Goal: Task Accomplishment & Management: Manage account settings

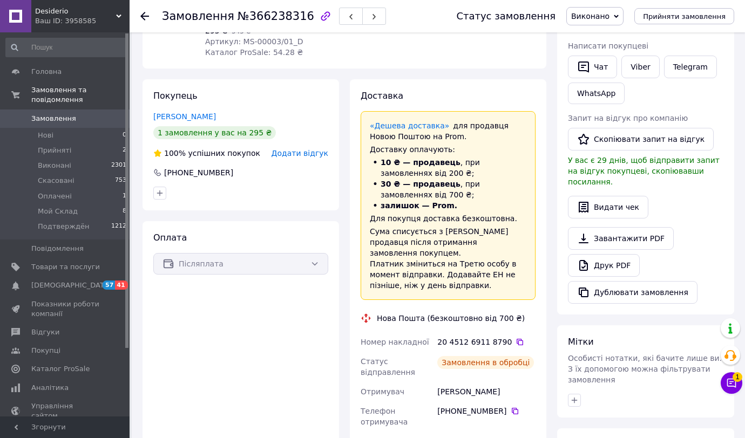
scroll to position [185, 0]
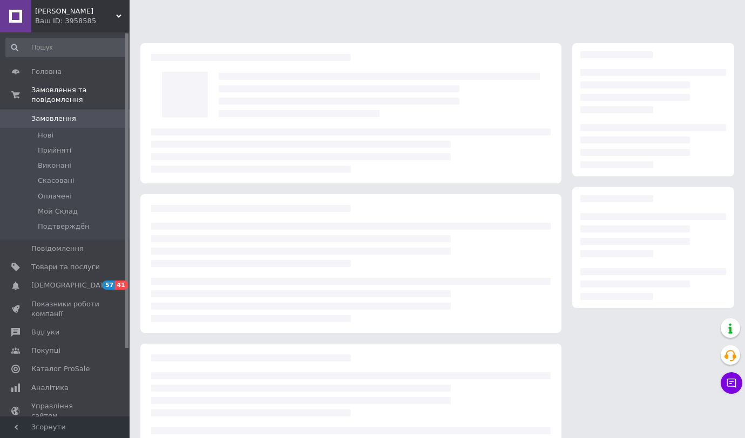
click at [66, 16] on div "Ваш ID: 3958585" at bounding box center [82, 21] width 94 height 10
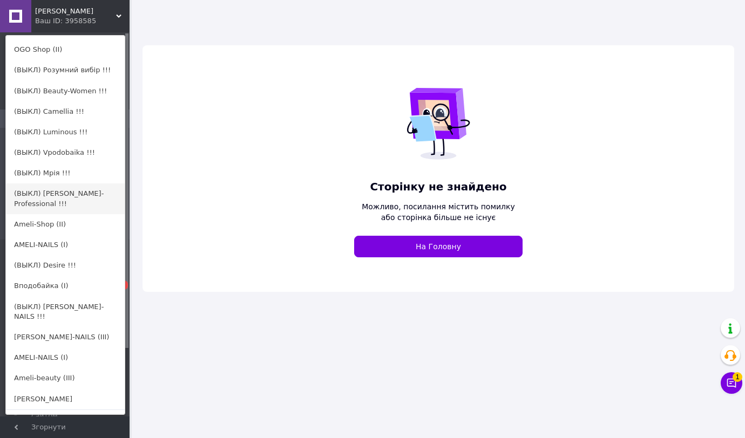
scroll to position [127, 0]
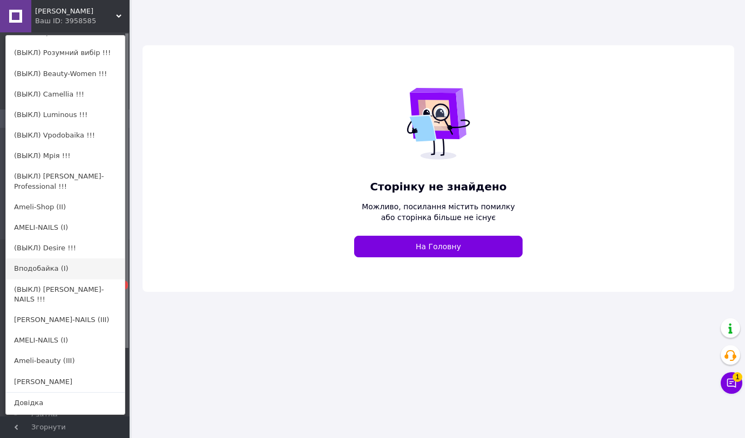
click at [51, 259] on link "Вподобайка (I)" at bounding box center [65, 269] width 119 height 21
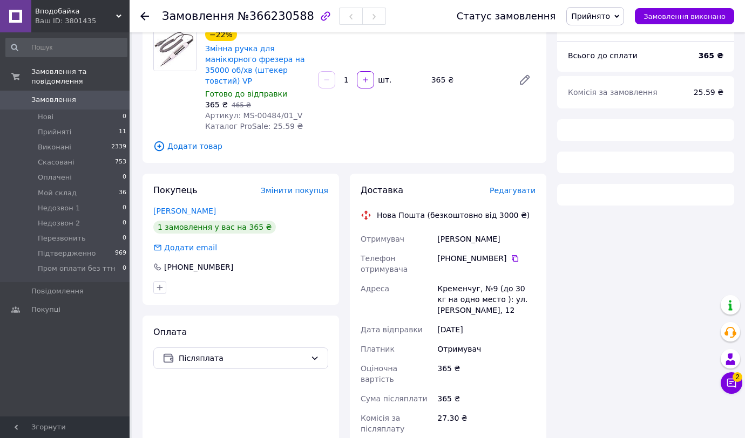
scroll to position [93, 0]
click at [182, 212] on link "Безпалов Ярослав" at bounding box center [184, 210] width 63 height 9
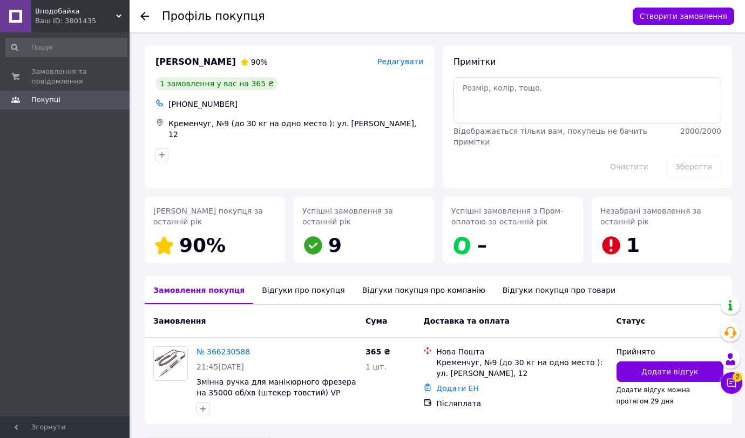
click at [302, 296] on div "Відгуки про покупця" at bounding box center [303, 290] width 100 height 28
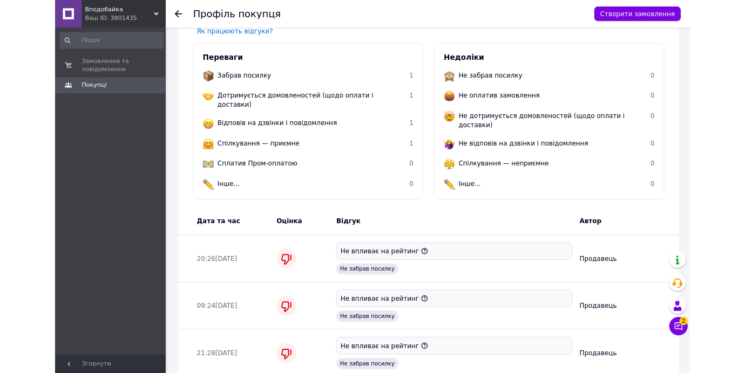
scroll to position [549, 0]
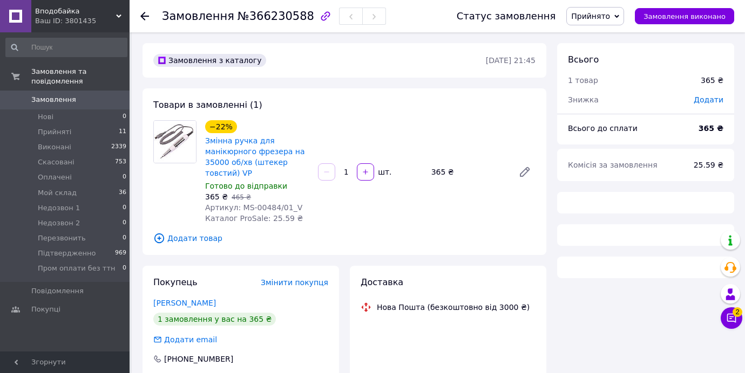
drag, startPoint x: 594, startPoint y: 17, endPoint x: 594, endPoint y: 111, distance: 93.9
click at [594, 17] on span "Прийнято" at bounding box center [590, 16] width 39 height 9
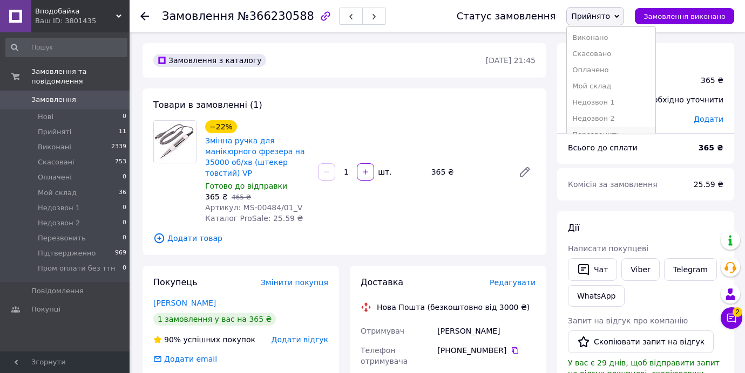
scroll to position [44, 0]
click at [602, 106] on li "Підтвердженно" at bounding box center [611, 107] width 89 height 16
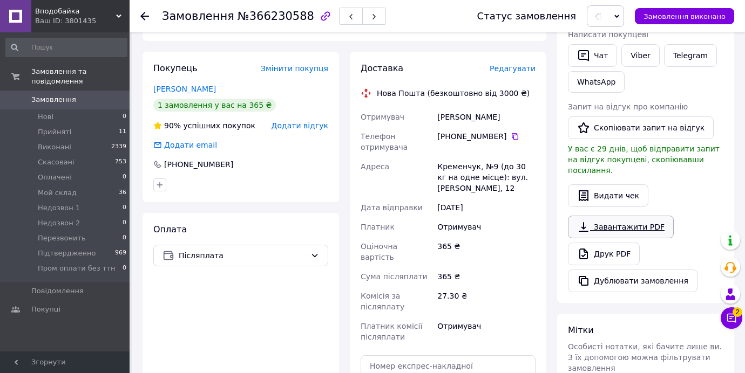
scroll to position [327, 0]
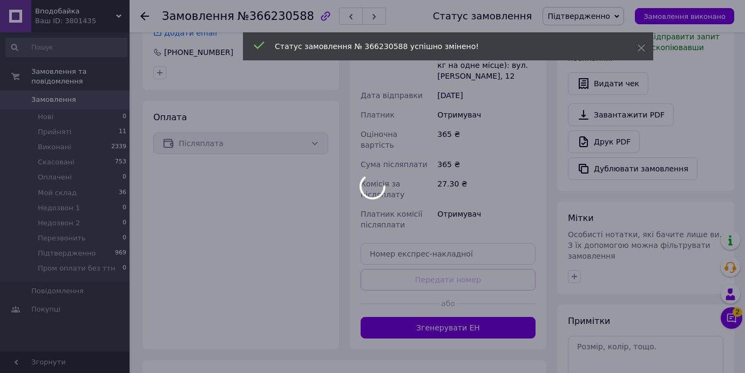
click at [571, 271] on div at bounding box center [372, 186] width 745 height 373
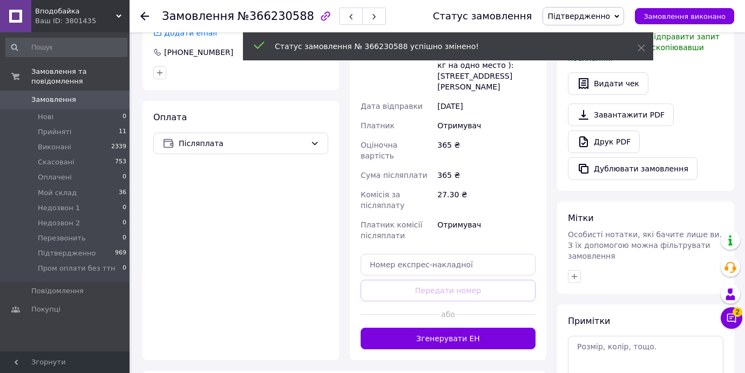
click at [574, 249] on div "Мітки Особисті нотатки, які бачите лише ви. З їх допомогою можна фільтрувати за…" at bounding box center [645, 248] width 177 height 92
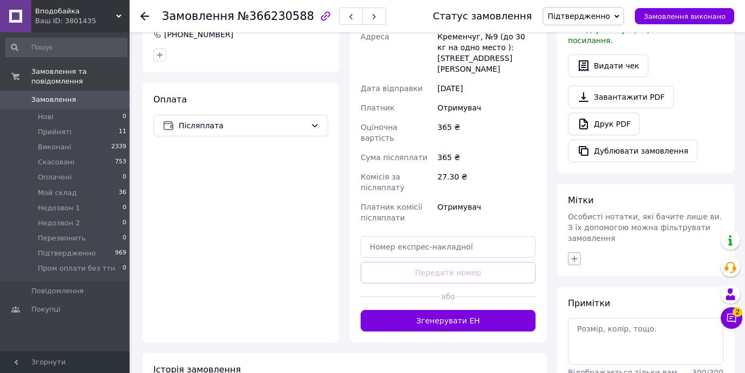
click at [574, 255] on icon "button" at bounding box center [574, 259] width 9 height 9
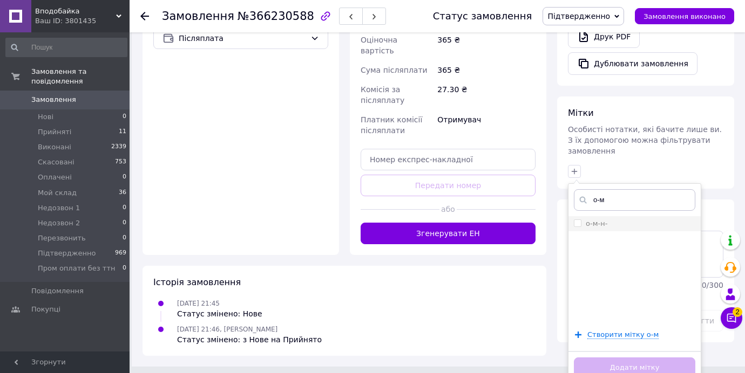
type input "о-м"
click at [578, 220] on input "о-м-н-" at bounding box center [577, 223] width 7 height 7
checkbox input "true"
click at [608, 358] on button "Додати мітку" at bounding box center [634, 368] width 121 height 21
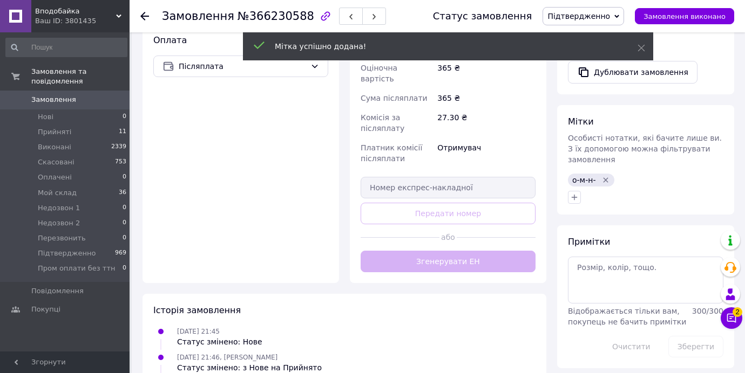
scroll to position [430, 0]
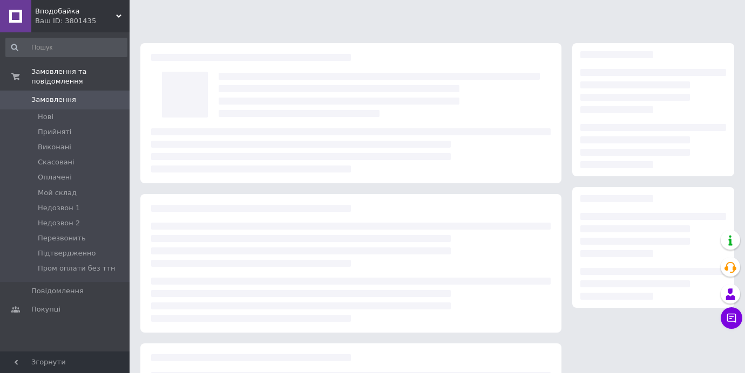
click at [74, 23] on div "Ваш ID: 3801435" at bounding box center [82, 21] width 94 height 10
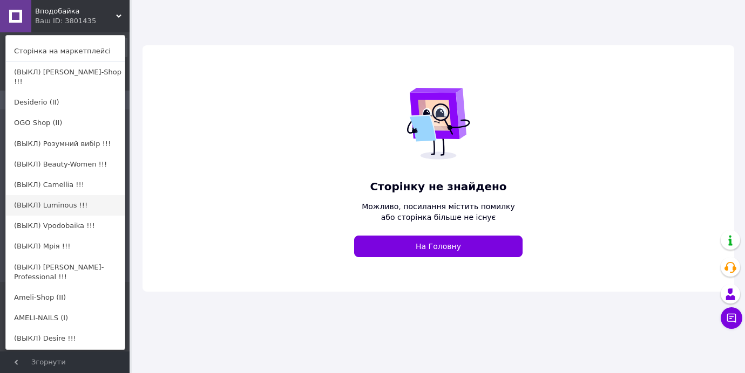
scroll to position [79, 0]
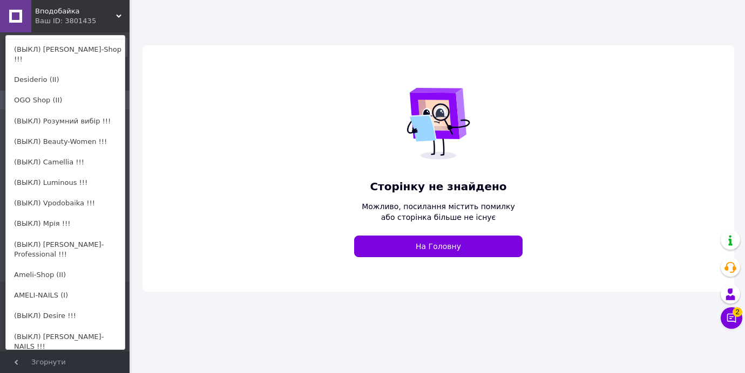
click at [51, 286] on link "AMELI-NAILS (I)" at bounding box center [65, 296] width 119 height 21
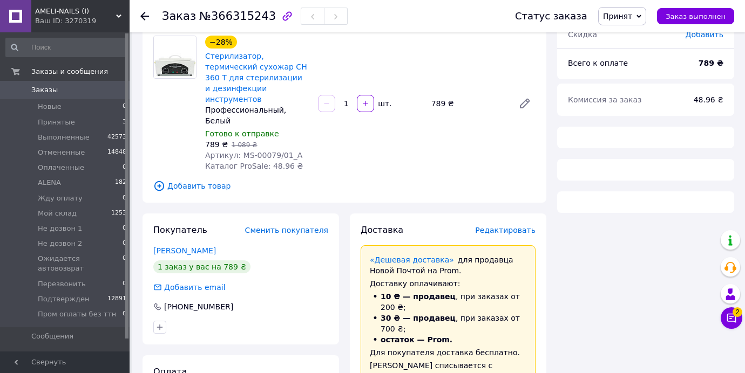
scroll to position [106, 0]
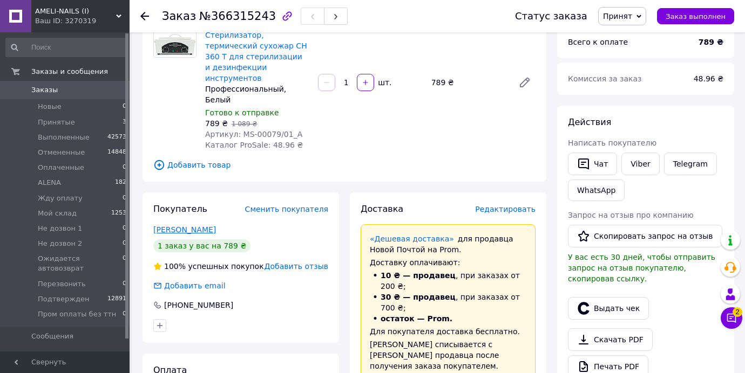
click at [191, 226] on link "[PERSON_NAME]" at bounding box center [184, 230] width 63 height 9
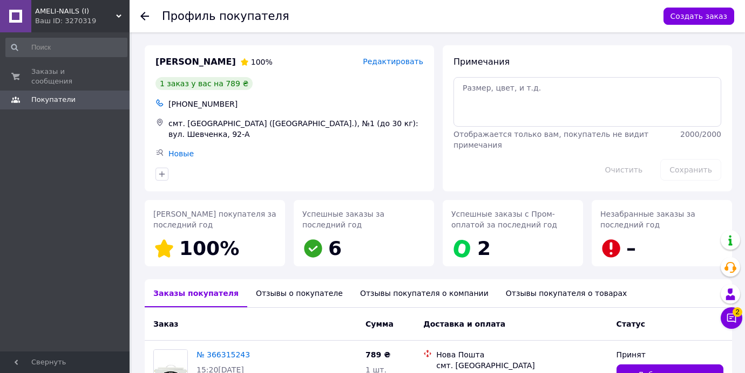
click at [296, 297] on div "Отзывы о покупателе" at bounding box center [299, 294] width 104 height 28
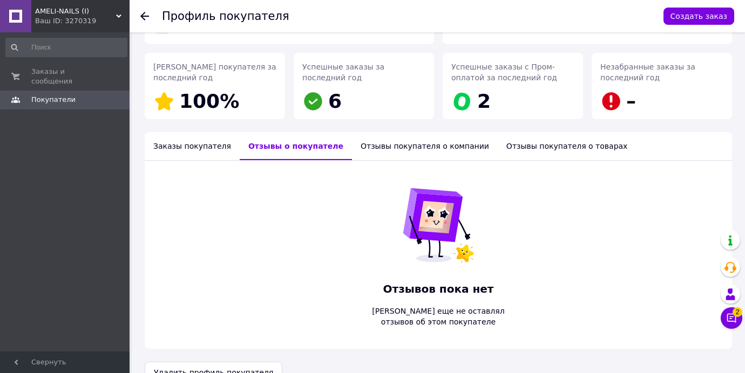
scroll to position [171, 0]
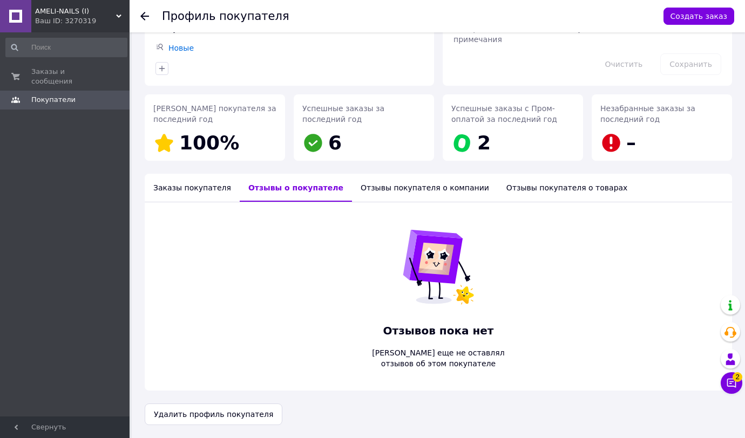
click at [147, 13] on icon at bounding box center [144, 16] width 9 height 9
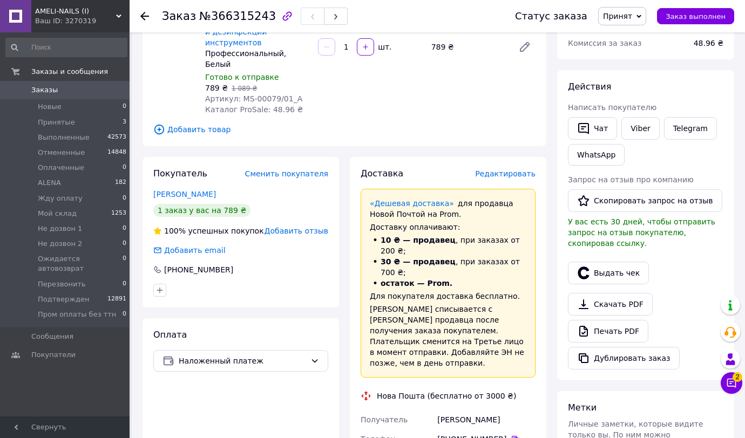
scroll to position [220, 0]
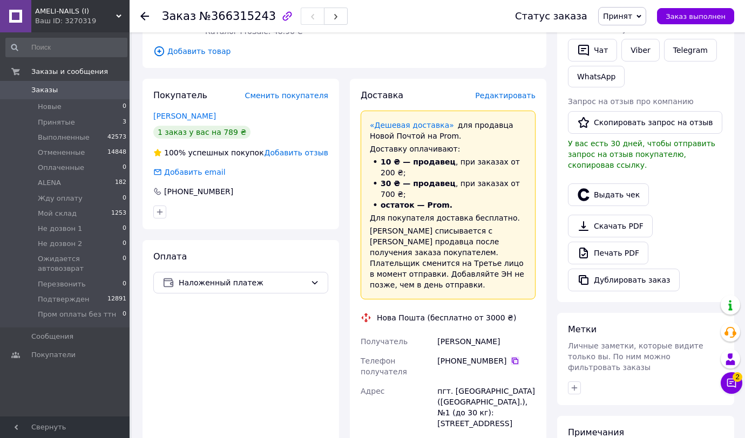
click at [513, 357] on icon at bounding box center [515, 361] width 9 height 9
drag, startPoint x: 434, startPoint y: 308, endPoint x: 513, endPoint y: 309, distance: 78.3
copy div "Получатель Раковцій Іванка"
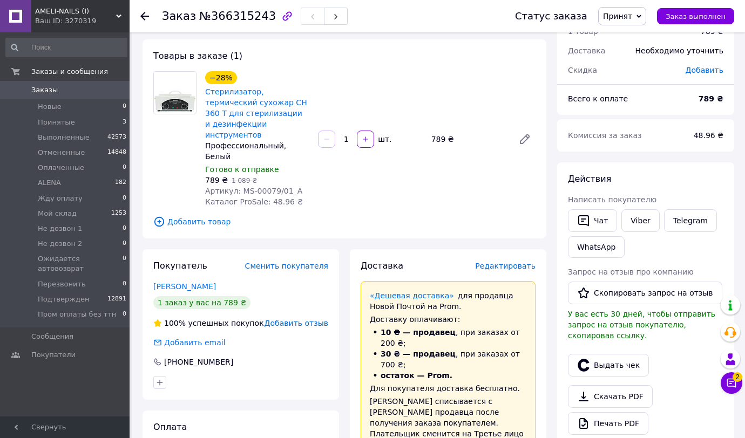
scroll to position [0, 0]
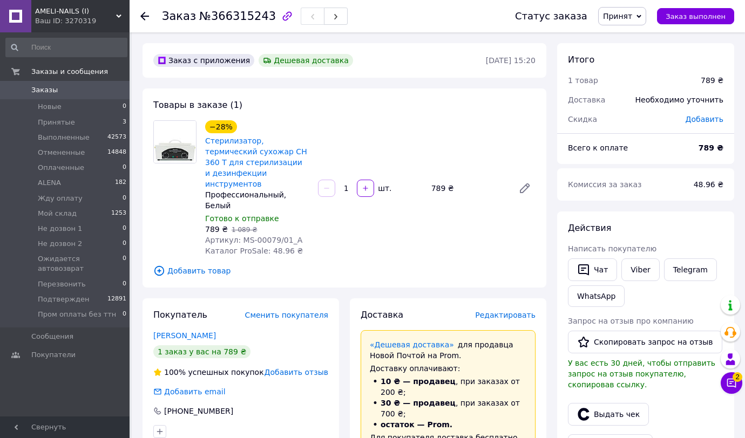
click at [268, 235] on div "Артикул: MS-00079/01_А" at bounding box center [257, 240] width 104 height 11
click at [268, 236] on span "Артикул: MS-00079/01_А" at bounding box center [253, 240] width 97 height 9
drag, startPoint x: 268, startPoint y: 219, endPoint x: 262, endPoint y: 189, distance: 30.4
click at [268, 236] on span "Артикул: MS-00079/01_А" at bounding box center [253, 240] width 97 height 9
copy span "00079"
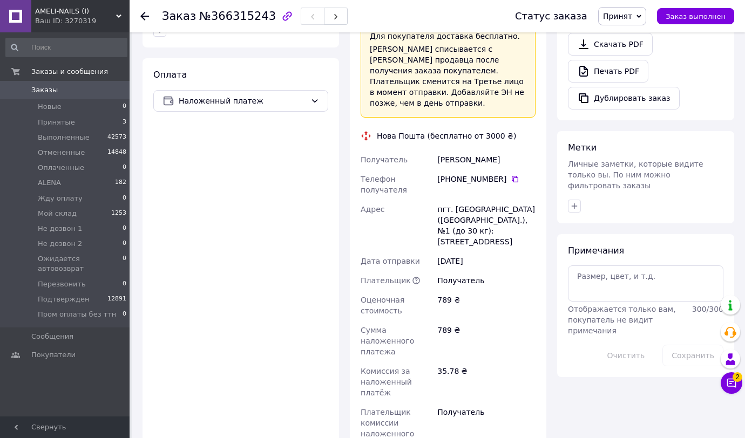
scroll to position [406, 0]
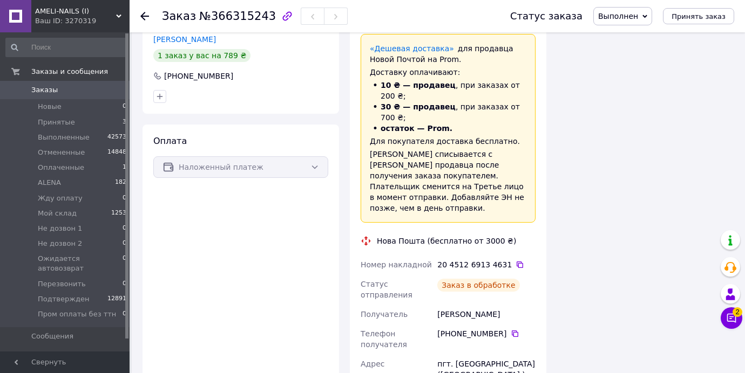
scroll to position [347, 0]
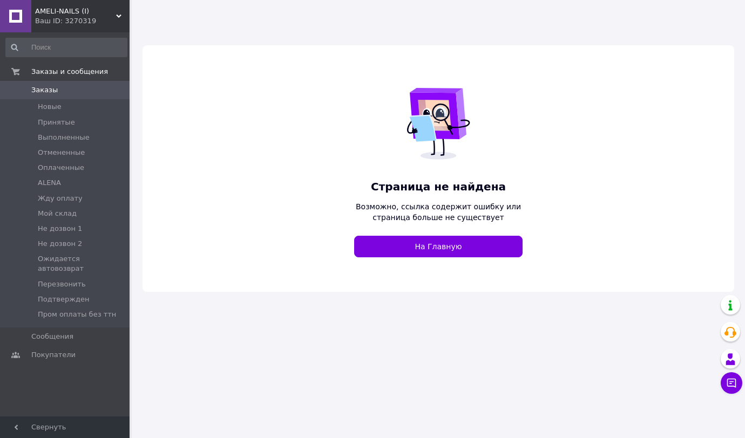
click at [63, 26] on div "Ваш ID: 3270319" at bounding box center [82, 21] width 94 height 10
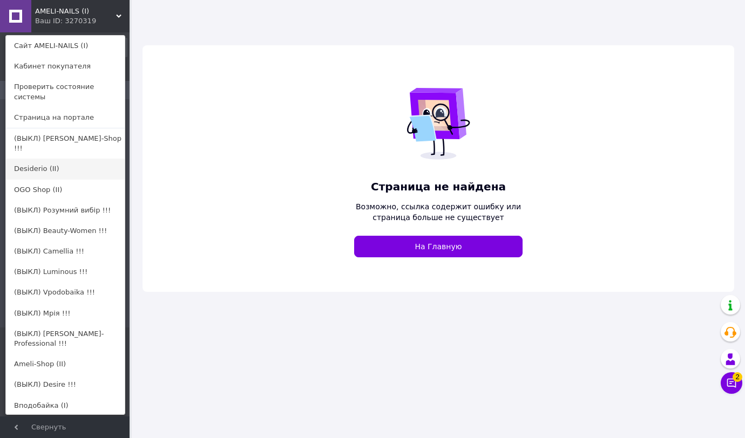
click at [41, 165] on link "Desiderio (II)" at bounding box center [65, 169] width 119 height 21
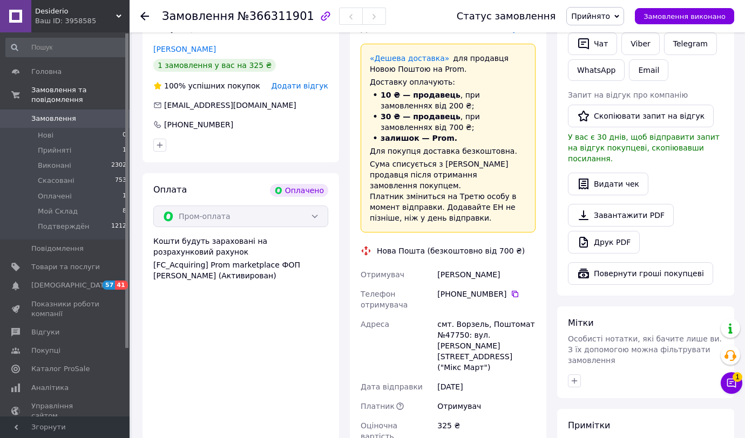
scroll to position [287, 0]
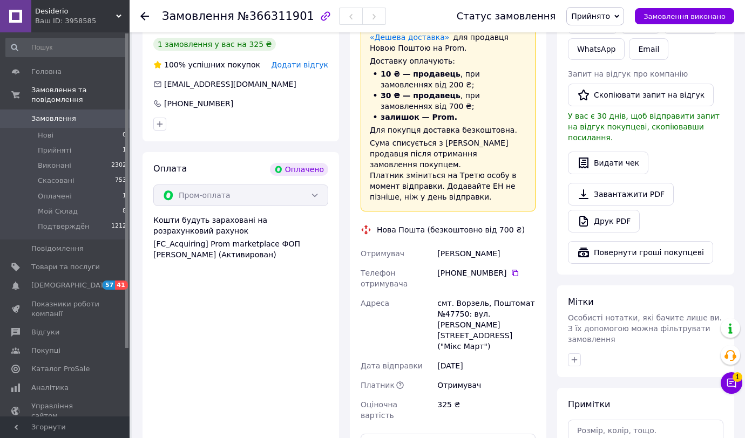
drag, startPoint x: 515, startPoint y: 262, endPoint x: 424, endPoint y: 106, distance: 180.7
click at [515, 269] on icon at bounding box center [515, 273] width 9 height 9
drag, startPoint x: 438, startPoint y: 245, endPoint x: 505, endPoint y: 246, distance: 67.5
click at [506, 246] on div "Гусевик Юлия" at bounding box center [486, 253] width 103 height 19
copy div "Гусевик Юлия"
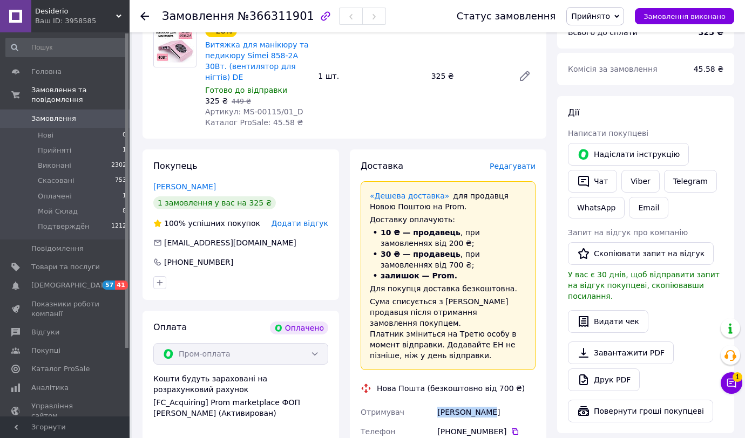
scroll to position [0, 0]
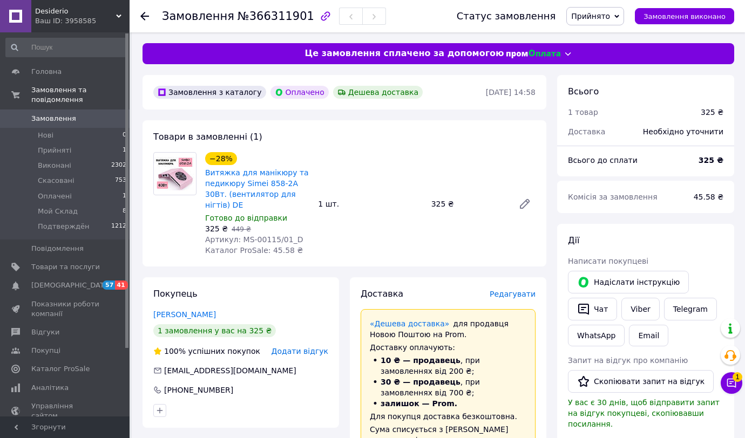
click at [267, 239] on span "Артикул: MS-00115/01_D" at bounding box center [254, 239] width 98 height 9
copy span "00115"
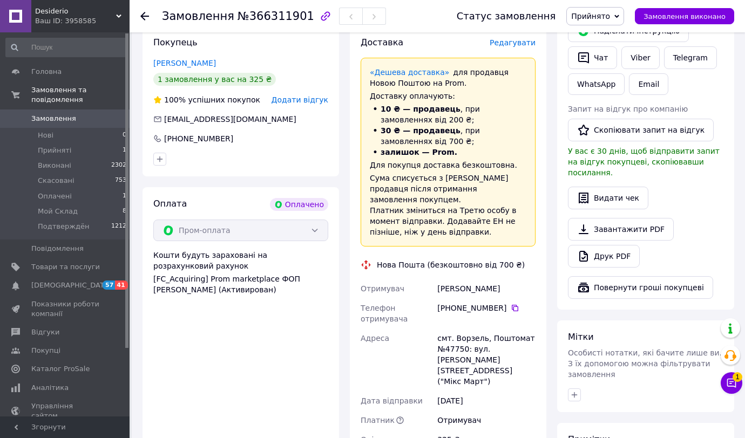
scroll to position [279, 0]
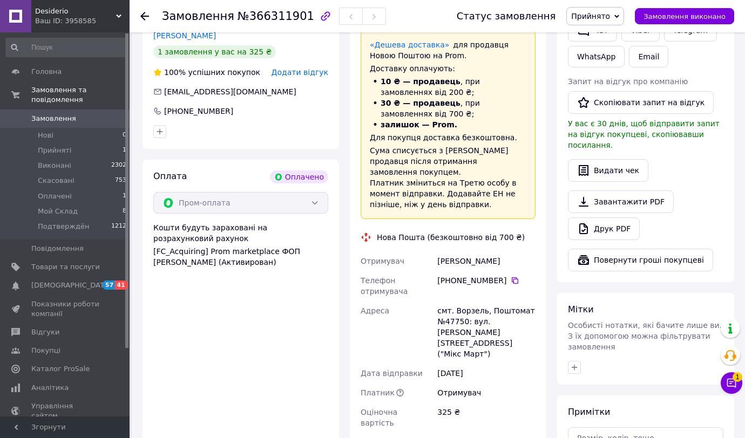
click at [461, 316] on div "смт. Ворзель, Поштомат №47750: вул. Яблунська, 43А ("Мікс Март")" at bounding box center [486, 332] width 103 height 63
copy div "47750"
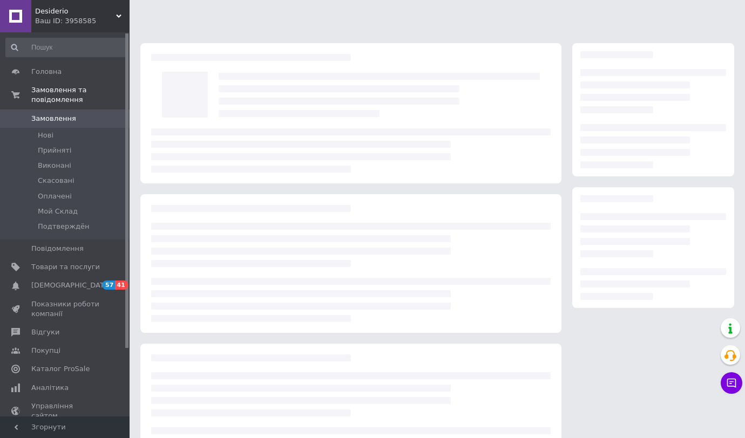
click at [63, 9] on span "Desiderio" at bounding box center [75, 11] width 81 height 10
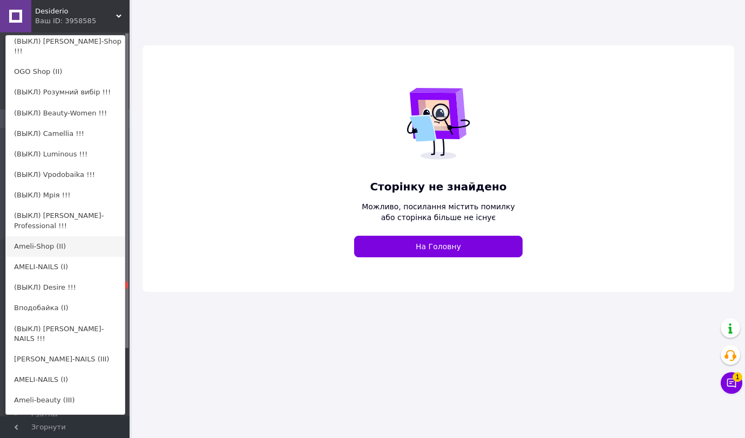
scroll to position [111, 0]
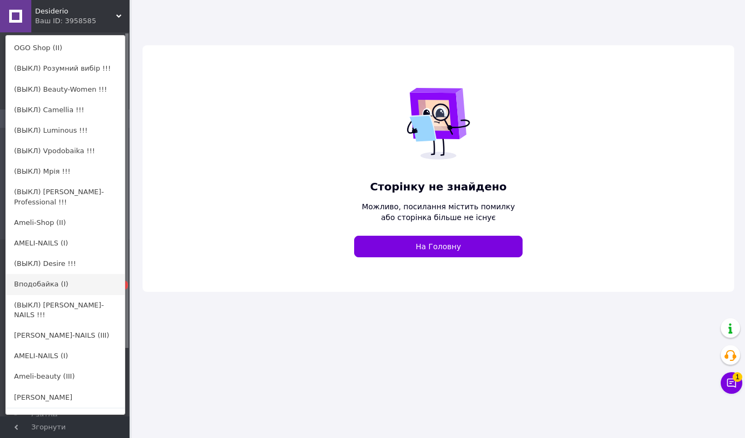
click at [52, 274] on link "Вподобайка (I)" at bounding box center [65, 284] width 119 height 21
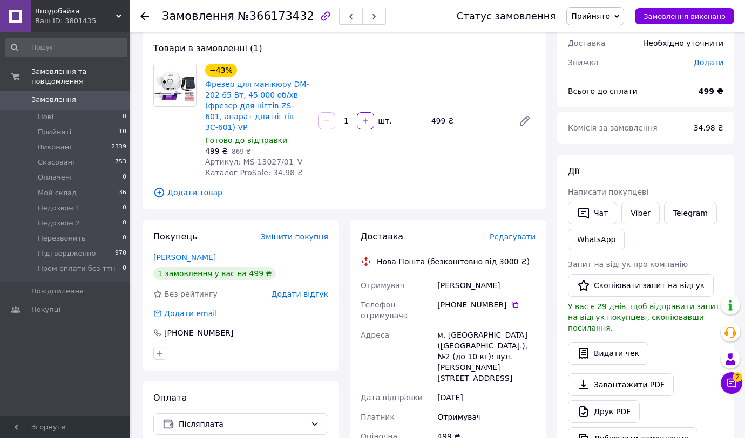
scroll to position [82, 0]
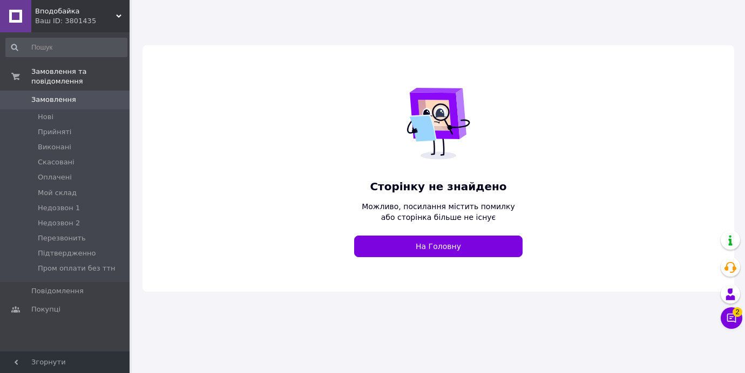
drag, startPoint x: 63, startPoint y: 13, endPoint x: 87, endPoint y: 188, distance: 176.5
click at [63, 13] on span "Вподобайка" at bounding box center [75, 11] width 81 height 10
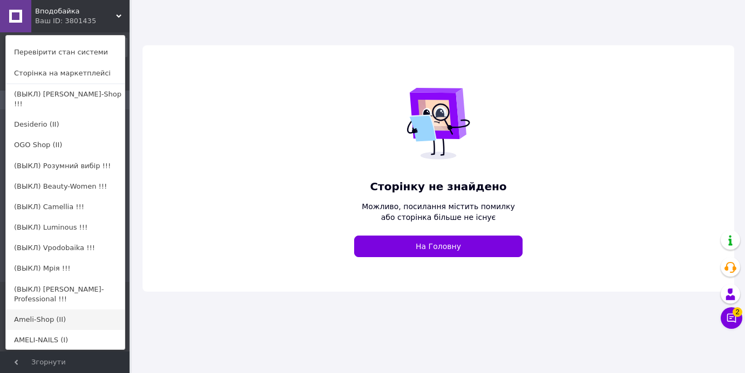
scroll to position [45, 0]
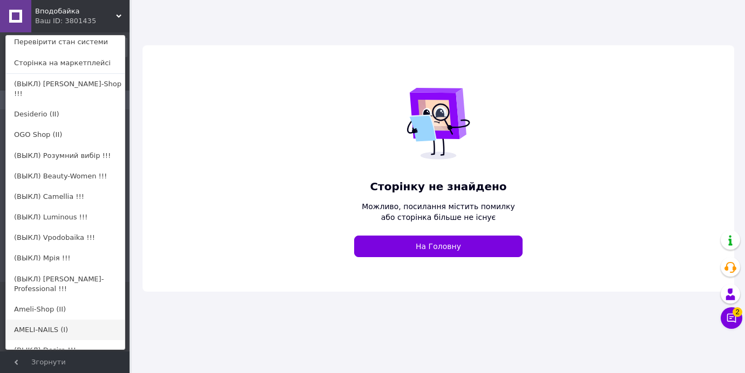
click at [52, 320] on link "AMELI-NAILS (I)" at bounding box center [65, 330] width 119 height 21
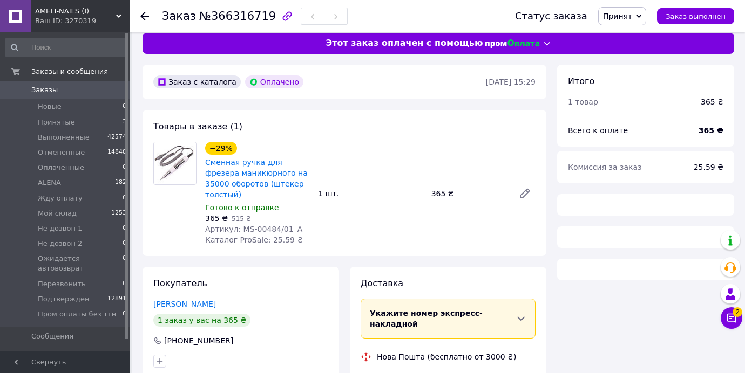
scroll to position [11, 0]
